Goal: Use online tool/utility

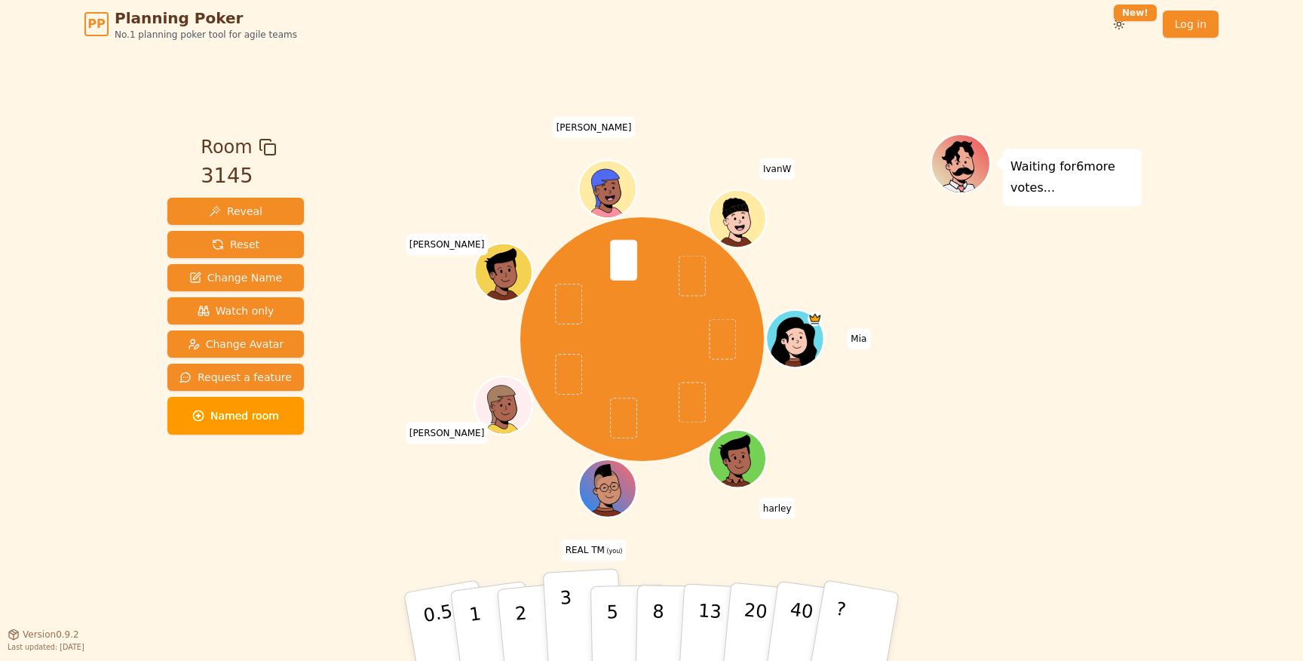
click at [575, 616] on button "3" at bounding box center [584, 627] width 82 height 118
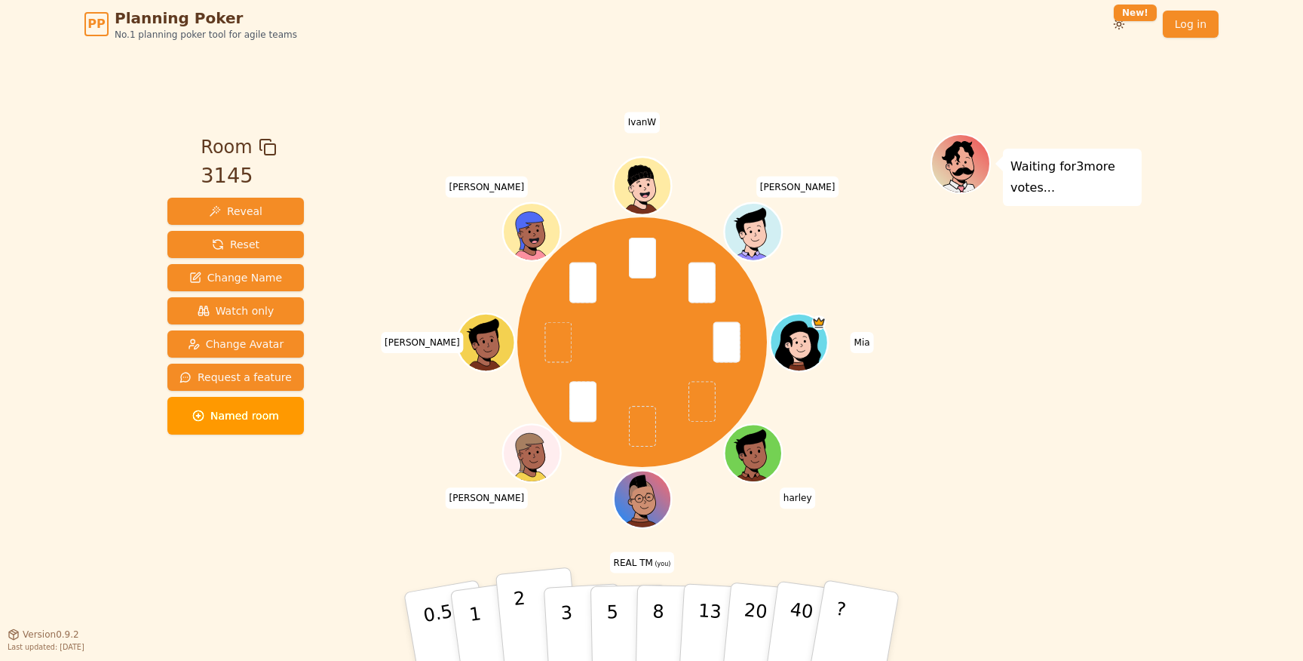
click at [524, 610] on p "2" at bounding box center [523, 628] width 20 height 82
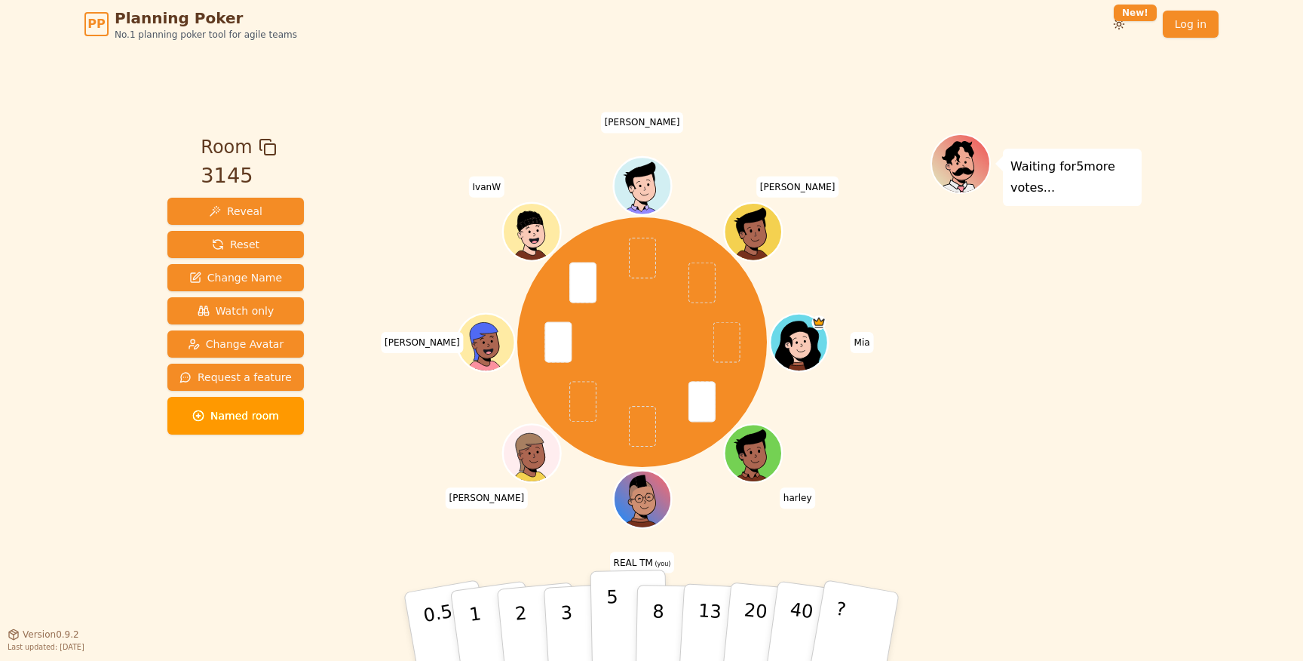
click at [603, 610] on button "5" at bounding box center [629, 626] width 78 height 115
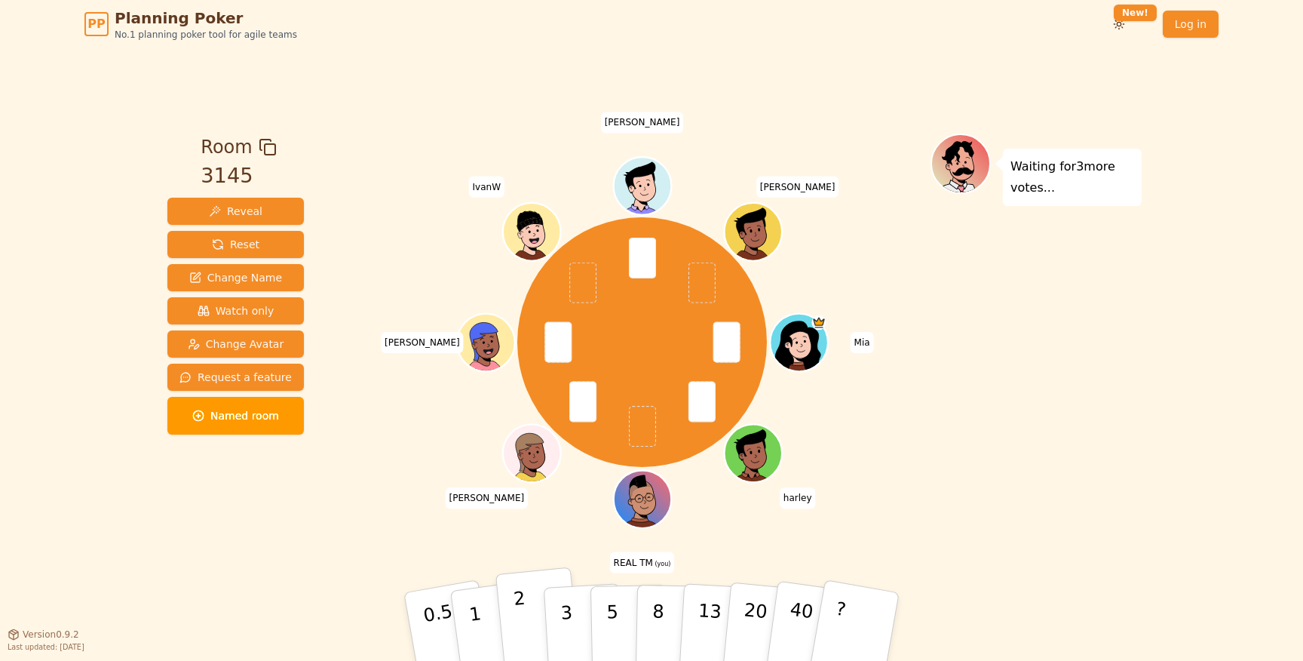
click at [535, 614] on button "2" at bounding box center [538, 627] width 86 height 120
click at [572, 636] on p "3" at bounding box center [567, 628] width 17 height 82
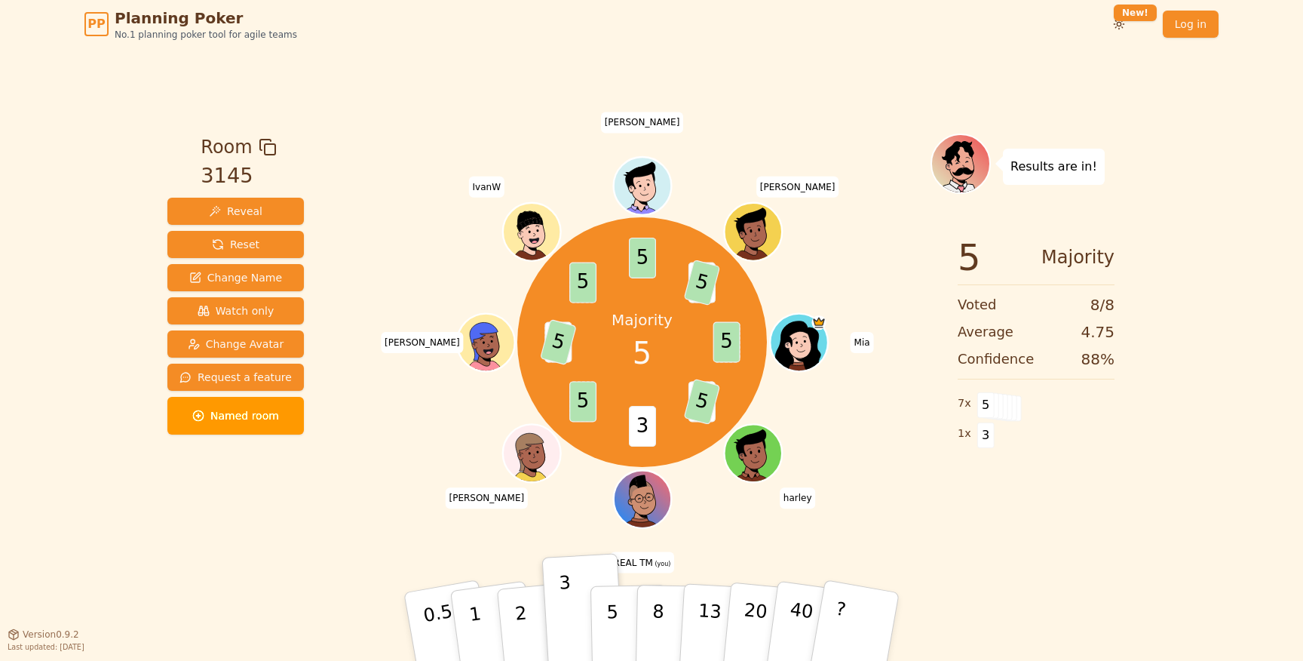
click at [837, 480] on div "Majority 5 5 3 5 3 5 3 5 5 5 3 5 [PERSON_NAME] REAL TM (you) [PERSON_NAME] Ivan…" at bounding box center [642, 342] width 577 height 363
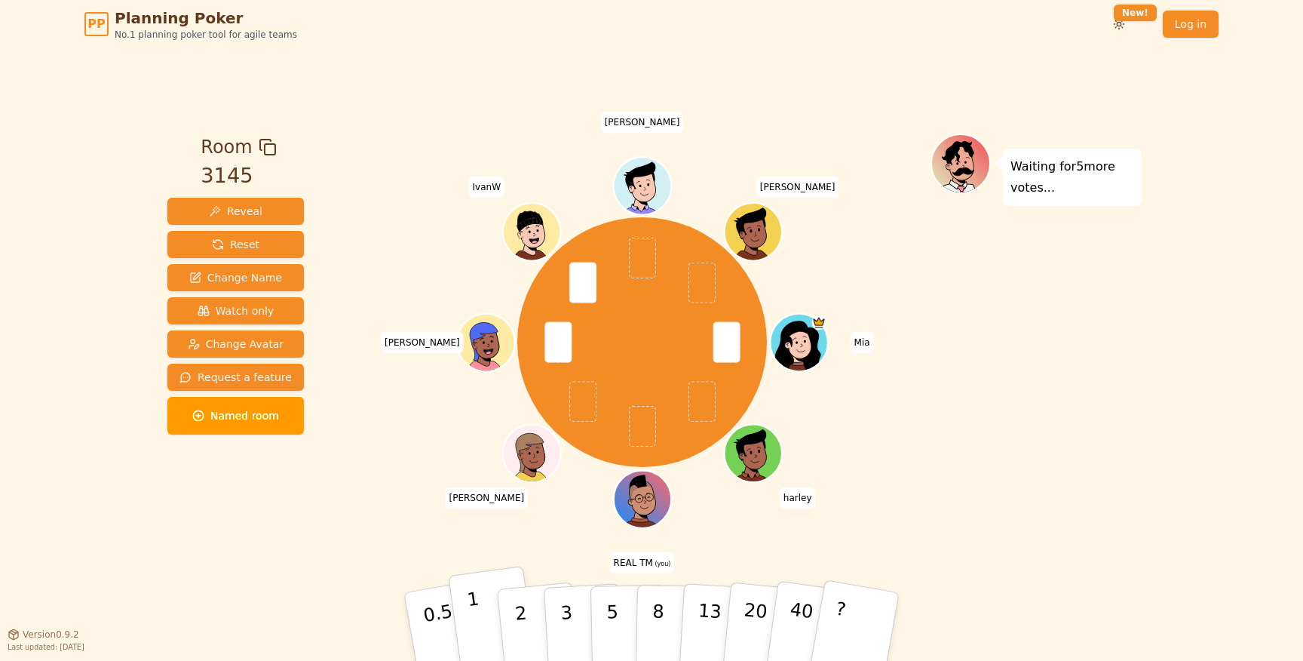
click at [486, 607] on button "1" at bounding box center [493, 627] width 90 height 122
click at [516, 611] on p "2" at bounding box center [523, 628] width 20 height 82
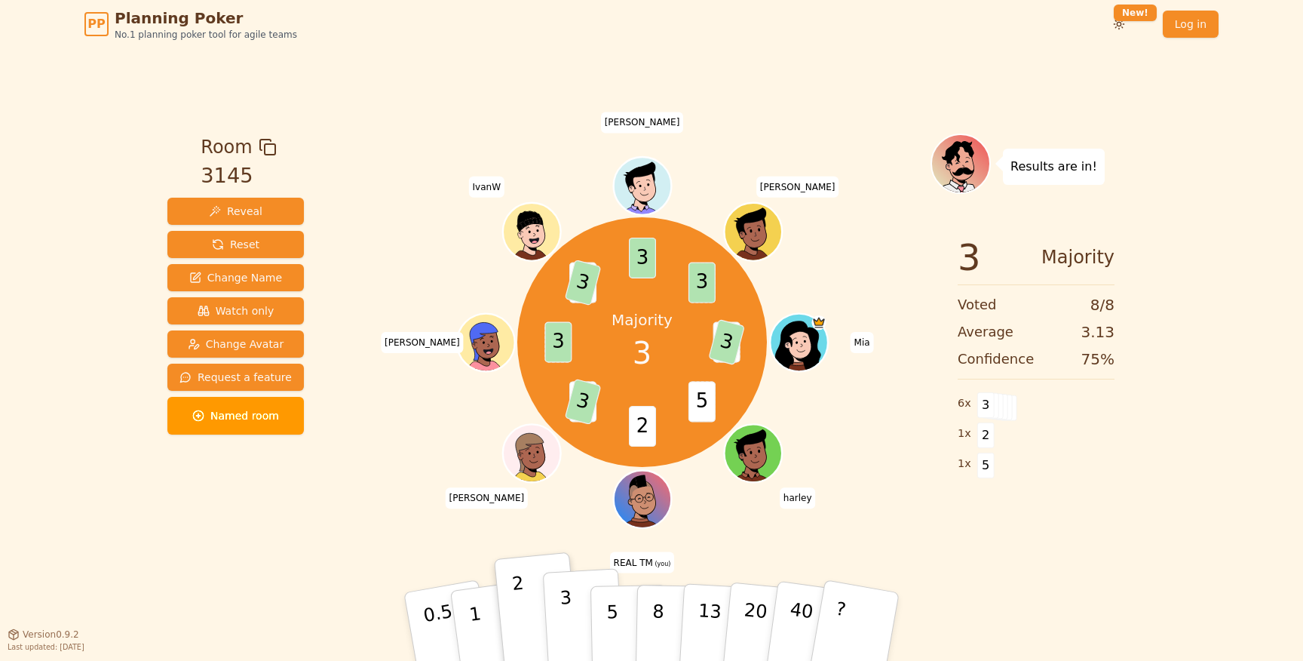
click at [575, 623] on button "3" at bounding box center [584, 627] width 82 height 118
